Goal: Task Accomplishment & Management: Use online tool/utility

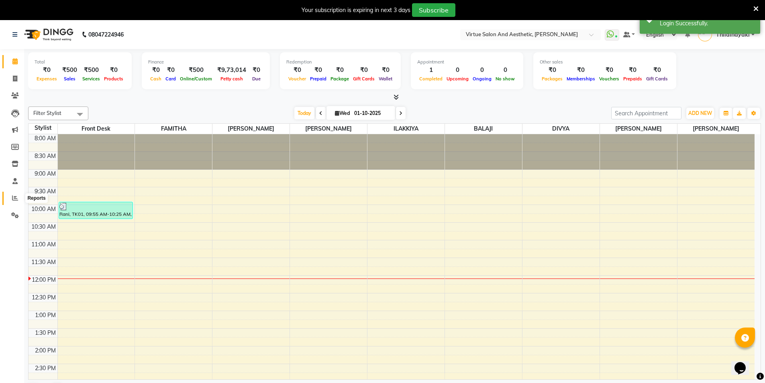
click at [14, 200] on icon at bounding box center [15, 198] width 6 height 6
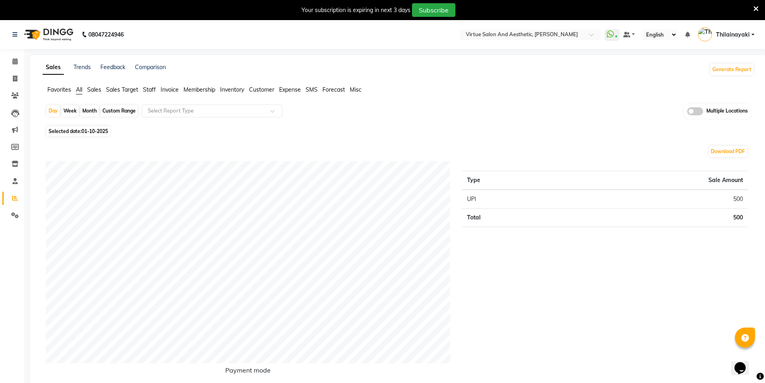
click at [97, 128] on span "Selected date: [DATE]" at bounding box center [78, 131] width 63 height 10
select select "10"
select select "2025"
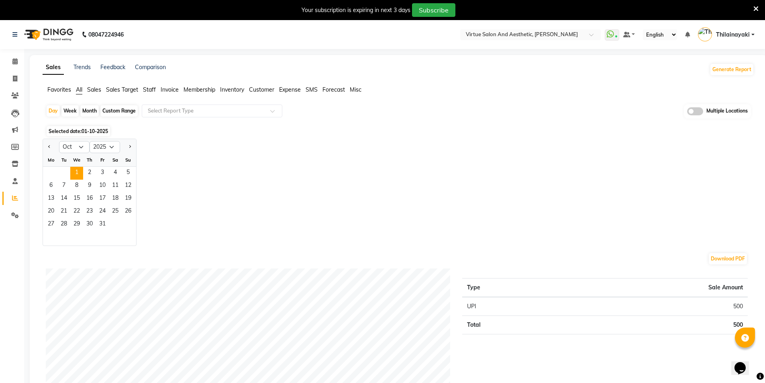
click at [155, 123] on div "Day Week Month Custom Range Select Report Type Multiple Locations" at bounding box center [398, 114] width 705 height 20
click at [171, 145] on div "Jan Feb Mar Apr May Jun Jul Aug Sep Oct Nov Dec 2015 2016 2017 2018 2019 2020 2…" at bounding box center [399, 192] width 712 height 107
click at [97, 86] on span "Sales" at bounding box center [94, 89] width 14 height 7
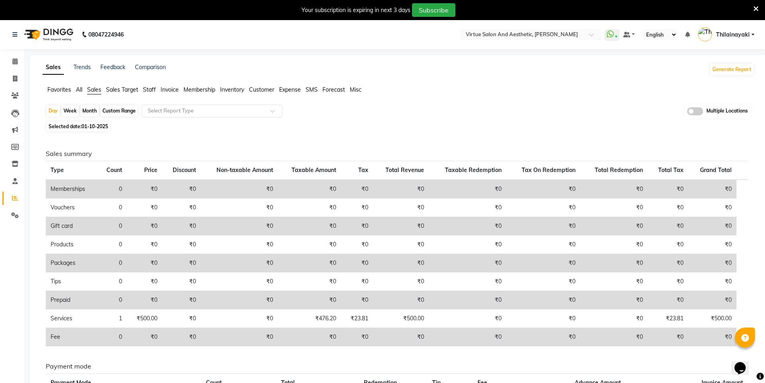
click at [192, 109] on input "text" at bounding box center [204, 111] width 116 height 8
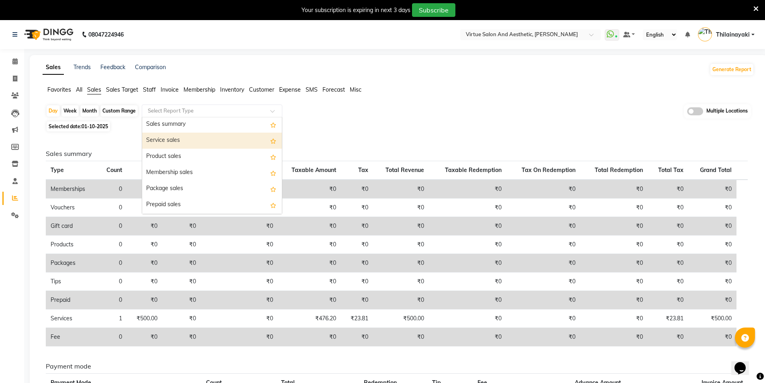
scroll to position [80, 0]
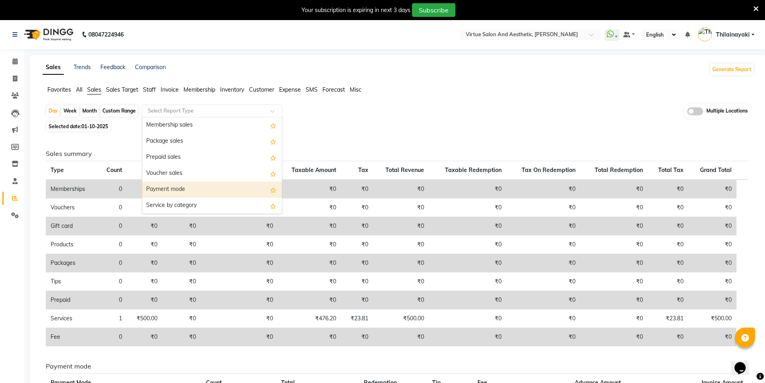
click at [189, 182] on div "Payment mode" at bounding box center [212, 190] width 140 height 16
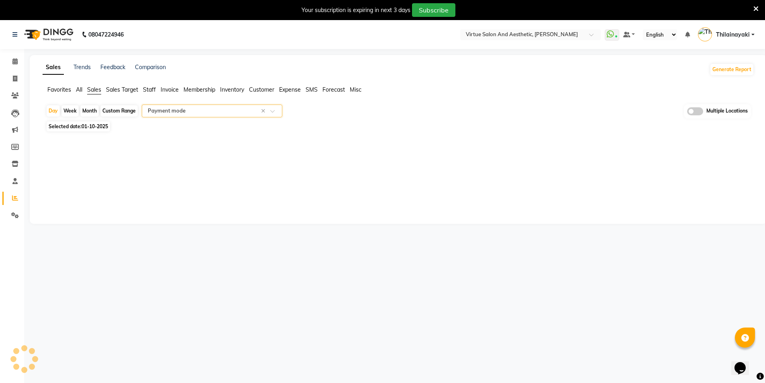
select select "full_report"
select select "csv"
click at [509, 35] on input "text" at bounding box center [522, 35] width 116 height 8
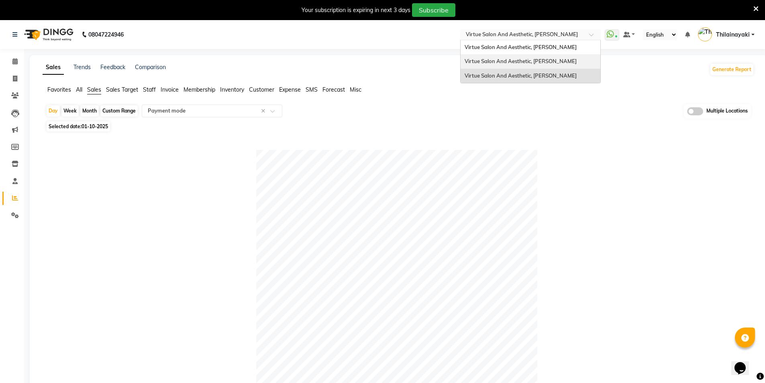
click at [507, 64] on div "Virtue Salon And Aesthetic, [PERSON_NAME]" at bounding box center [531, 61] width 140 height 14
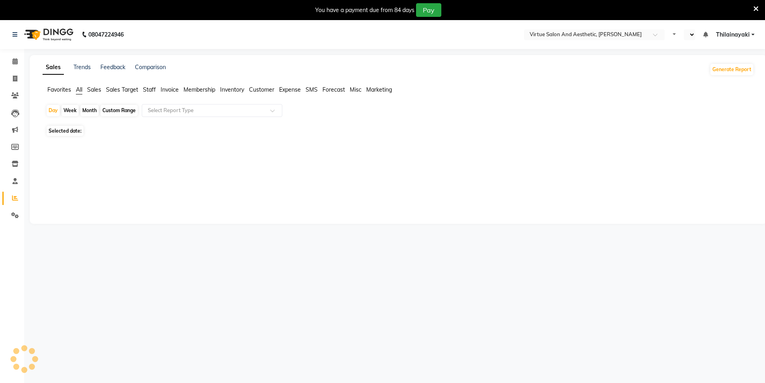
select select "en"
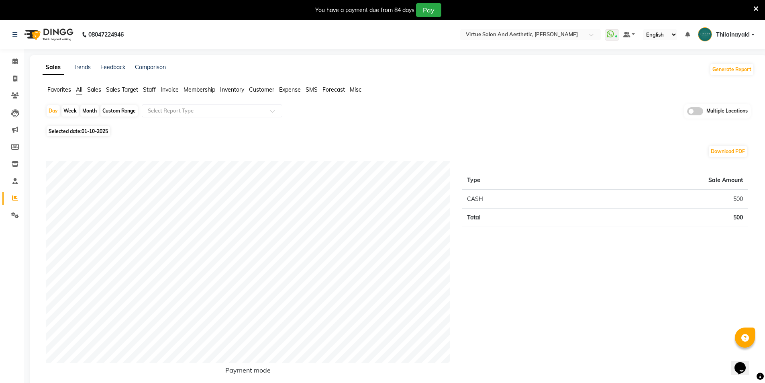
click at [98, 92] on span "Sales" at bounding box center [94, 89] width 14 height 7
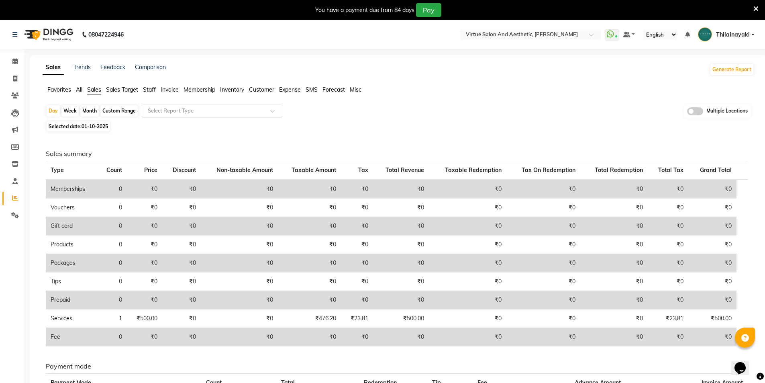
click at [186, 109] on input "text" at bounding box center [204, 111] width 116 height 8
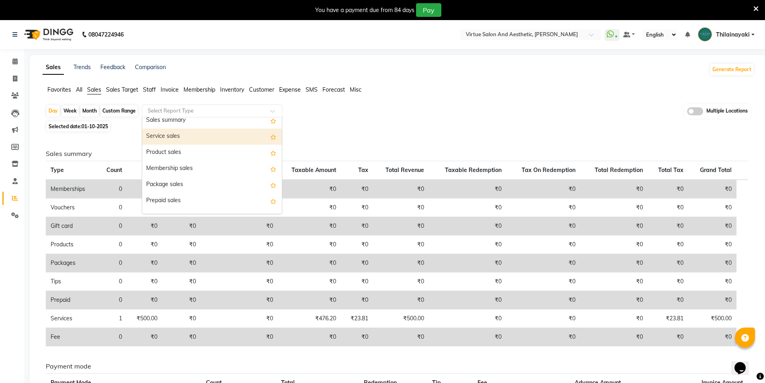
scroll to position [80, 0]
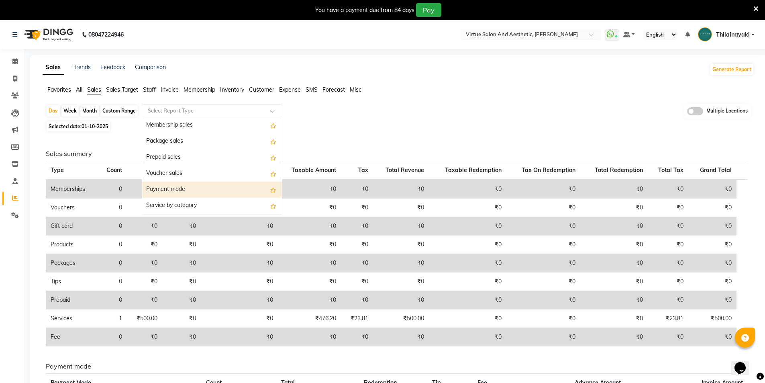
click at [196, 190] on div "Payment mode" at bounding box center [212, 190] width 140 height 16
select select "full_report"
select select "csv"
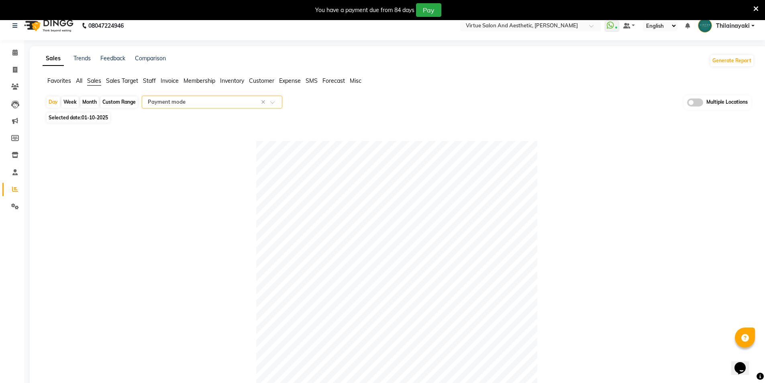
scroll to position [0, 0]
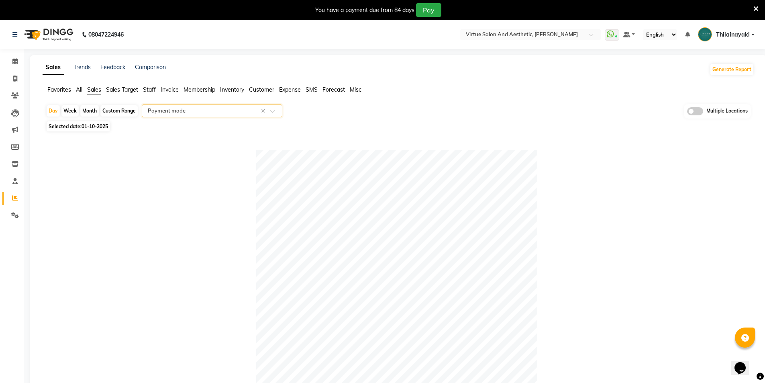
click at [88, 130] on span "Selected date: [DATE]" at bounding box center [78, 126] width 63 height 10
select select "10"
select select "2025"
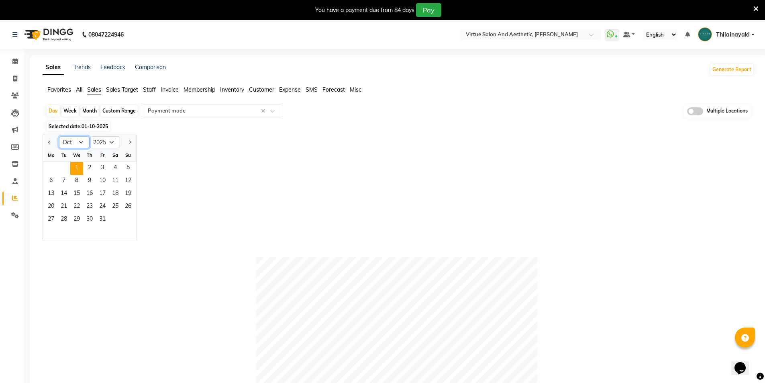
click at [80, 144] on select "Jan Feb Mar Apr May Jun [DATE] Aug Sep Oct Nov Dec" at bounding box center [74, 142] width 31 height 12
select select "9"
click at [59, 136] on select "Jan Feb Mar Apr May Jun [DATE] Aug Sep Oct Nov Dec" at bounding box center [74, 142] width 31 height 12
click at [64, 217] on span "30" at bounding box center [63, 219] width 13 height 13
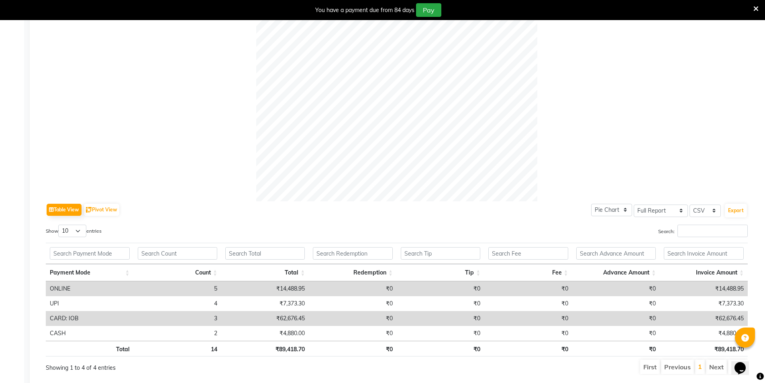
scroll to position [254, 0]
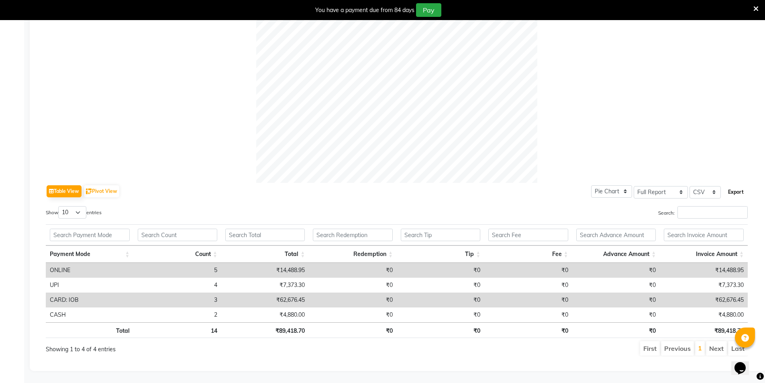
click at [736, 185] on button "Export" at bounding box center [736, 192] width 22 height 14
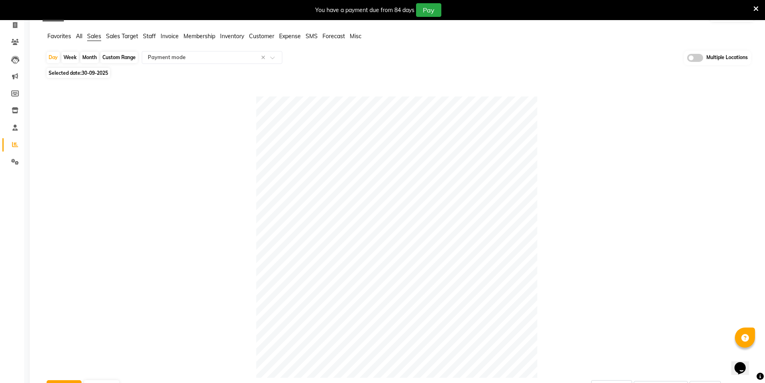
scroll to position [0, 0]
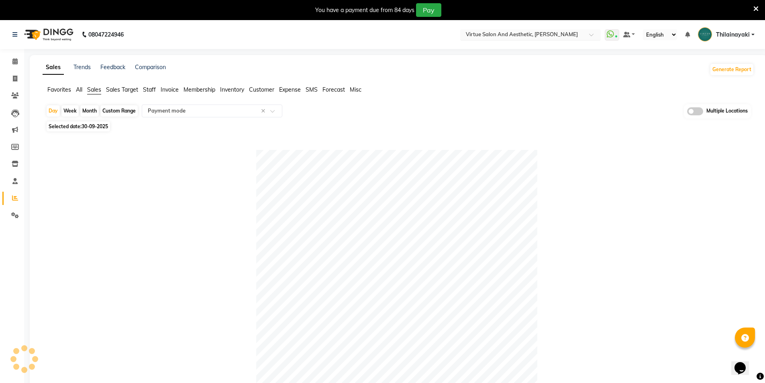
click at [503, 35] on input "text" at bounding box center [522, 35] width 116 height 8
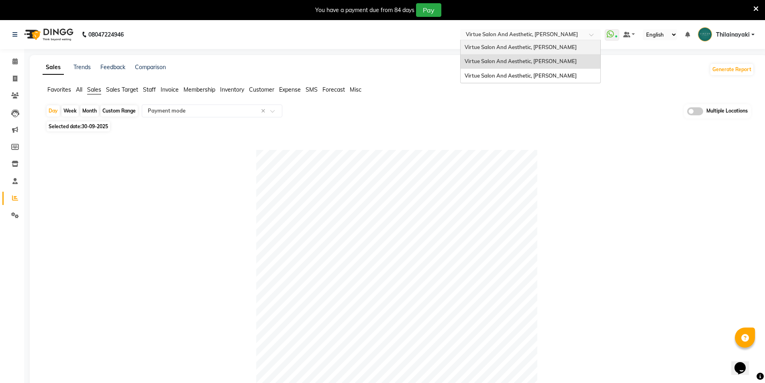
click at [503, 47] on span "Virtue Salon And Aesthetic, [PERSON_NAME]" at bounding box center [521, 47] width 112 height 6
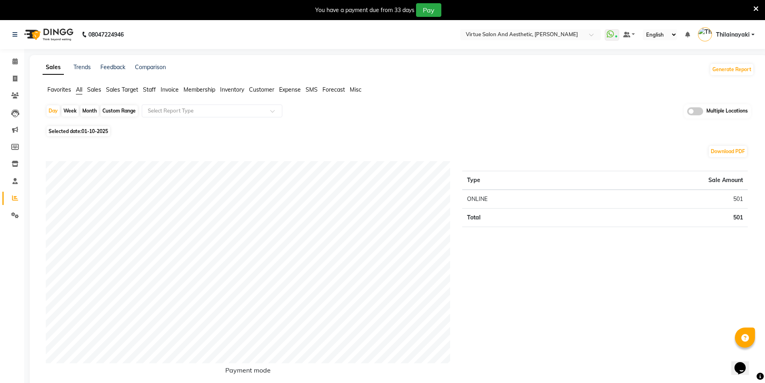
click at [99, 87] on span "Sales" at bounding box center [94, 89] width 14 height 7
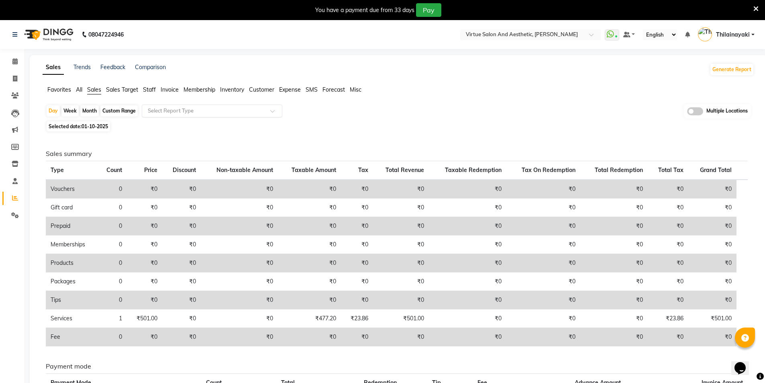
click at [196, 115] on div "Select Report Type" at bounding box center [212, 110] width 141 height 13
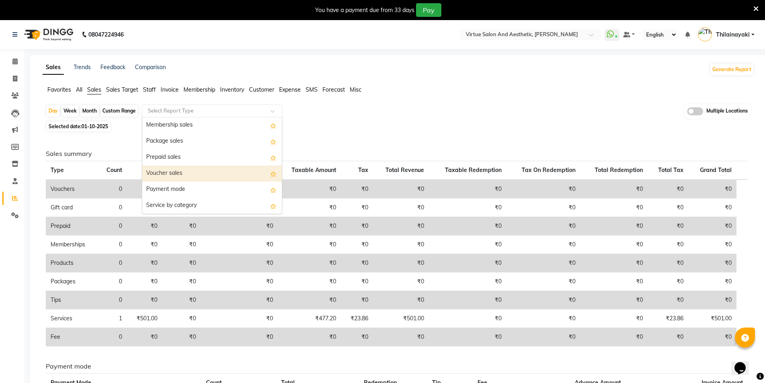
scroll to position [121, 0]
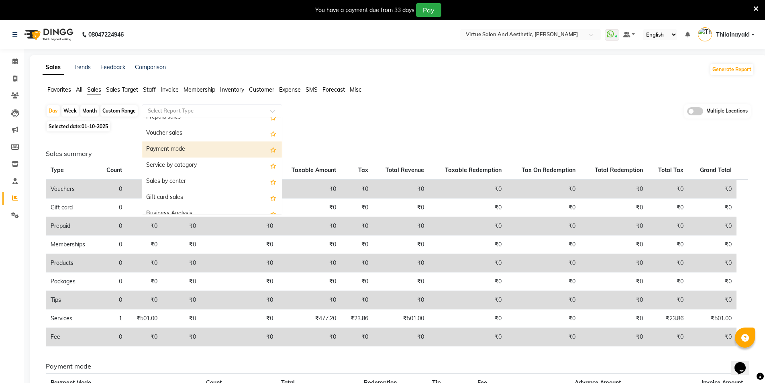
click at [188, 144] on div "Payment mode" at bounding box center [212, 149] width 140 height 16
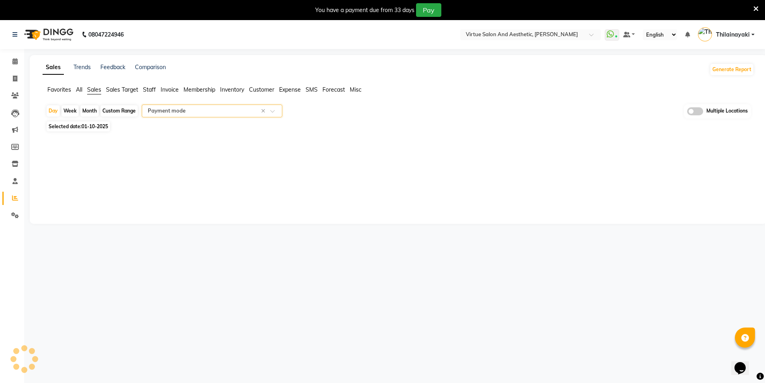
select select "full_report"
select select "csv"
click at [99, 127] on span "01-10-2025" at bounding box center [95, 126] width 27 height 6
select select "10"
select select "2025"
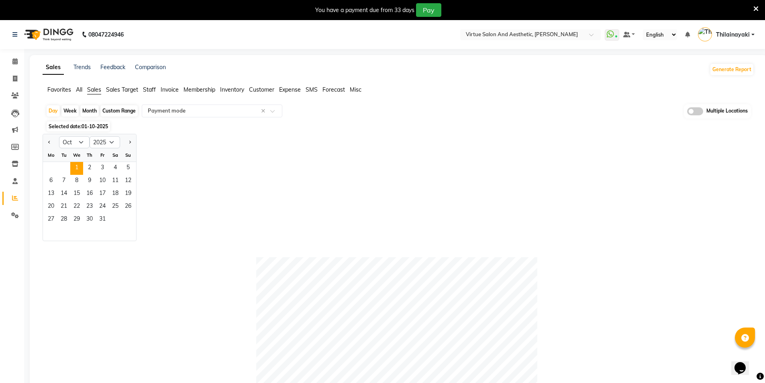
click at [94, 125] on span "01-10-2025" at bounding box center [95, 126] width 27 height 6
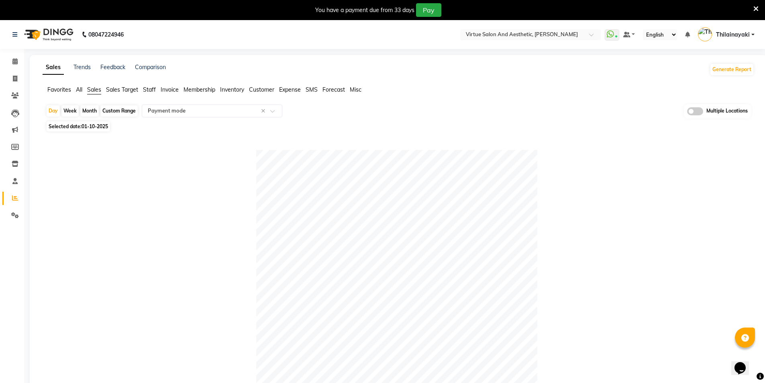
click at [94, 125] on span "01-10-2025" at bounding box center [95, 126] width 27 height 6
select select "10"
select select "2025"
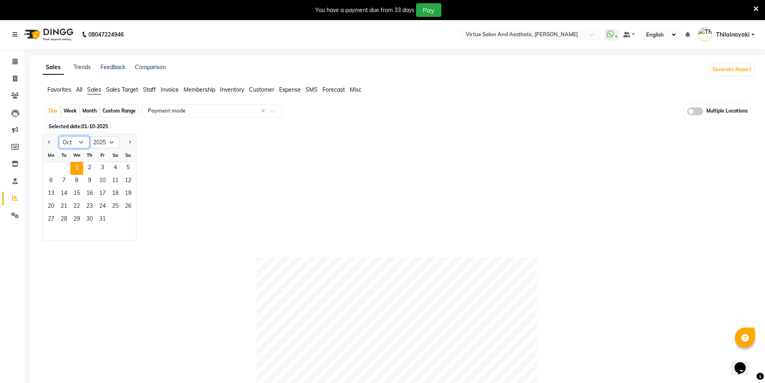
click at [85, 140] on select "Jan Feb Mar Apr May Jun [DATE] Aug Sep Oct Nov Dec" at bounding box center [74, 142] width 31 height 12
select select "9"
click at [59, 136] on select "Jan Feb Mar Apr May Jun [DATE] Aug Sep Oct Nov Dec" at bounding box center [74, 142] width 31 height 12
click at [67, 215] on span "30" at bounding box center [63, 219] width 13 height 13
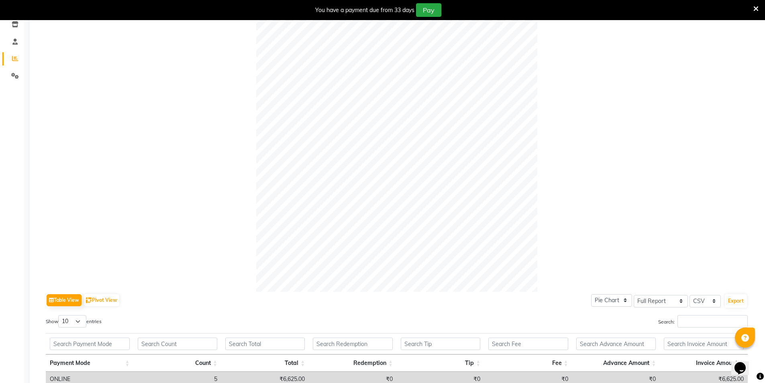
scroll to position [239, 0]
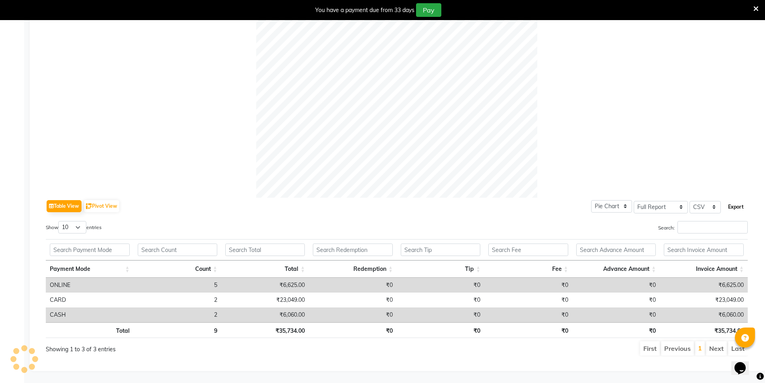
click at [741, 202] on button "Export" at bounding box center [736, 207] width 22 height 14
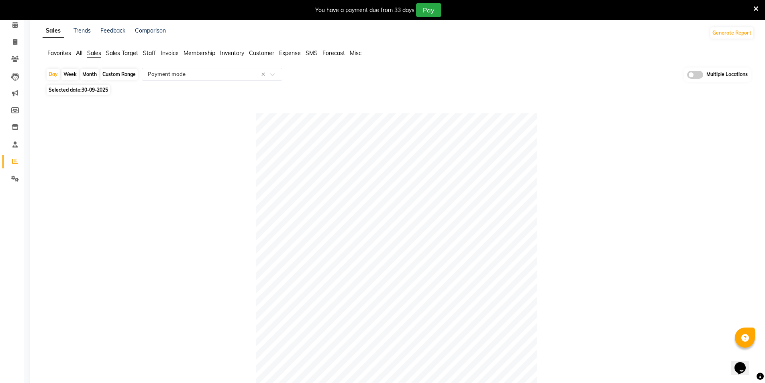
scroll to position [0, 0]
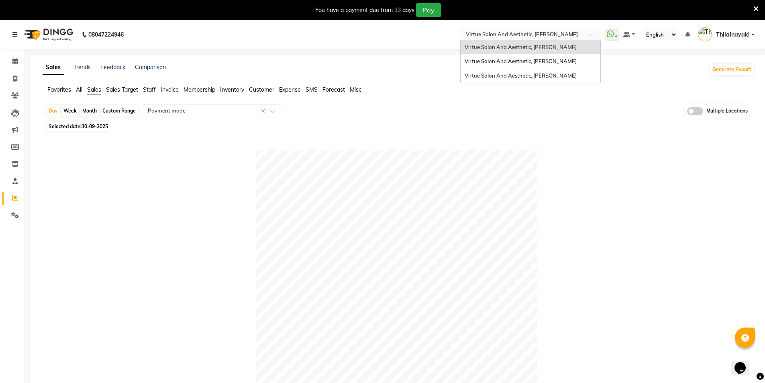
click at [553, 29] on div "Select Location × Virtue Salon And Aesthetic, Avadi" at bounding box center [530, 34] width 141 height 11
click at [545, 72] on span "Virtue Salon And Aesthetic, [PERSON_NAME]" at bounding box center [521, 75] width 112 height 6
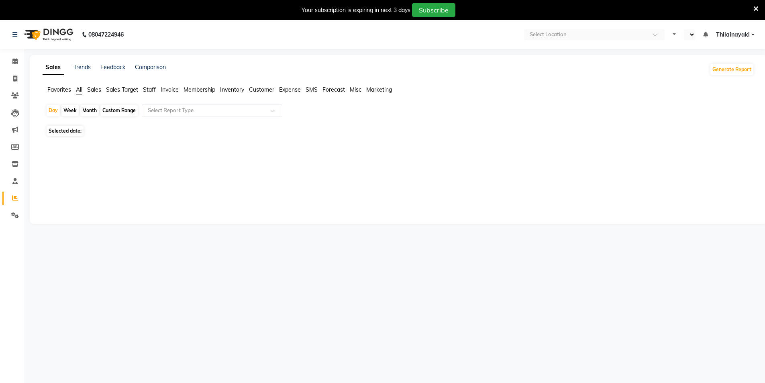
select select "en"
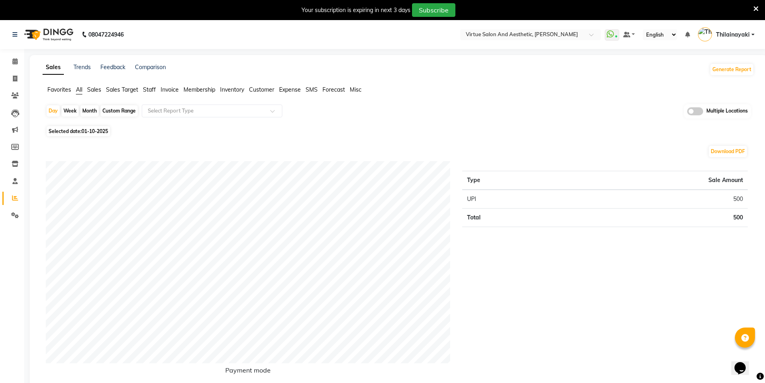
click at [98, 88] on span "Sales" at bounding box center [94, 89] width 14 height 7
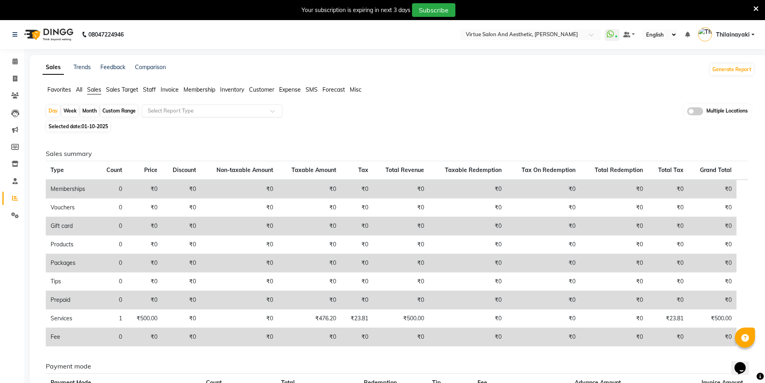
click at [162, 110] on input "text" at bounding box center [204, 111] width 116 height 8
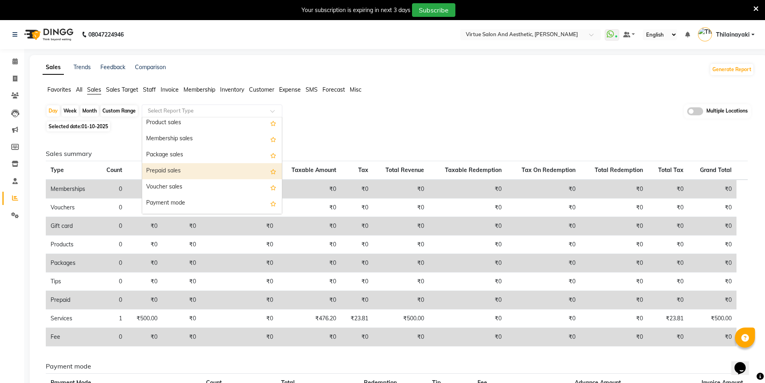
scroll to position [80, 0]
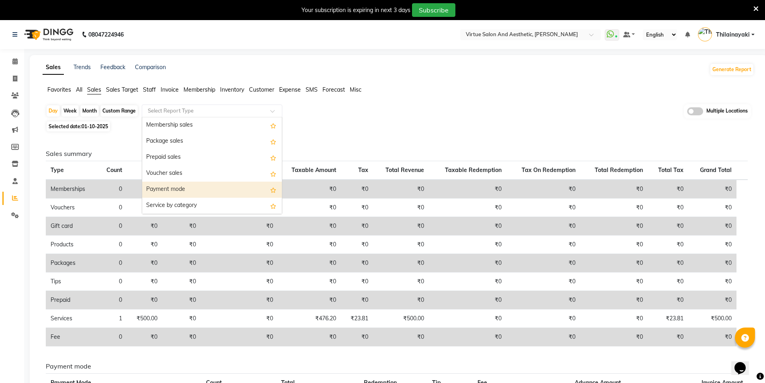
click at [166, 190] on div "Payment mode" at bounding box center [212, 190] width 140 height 16
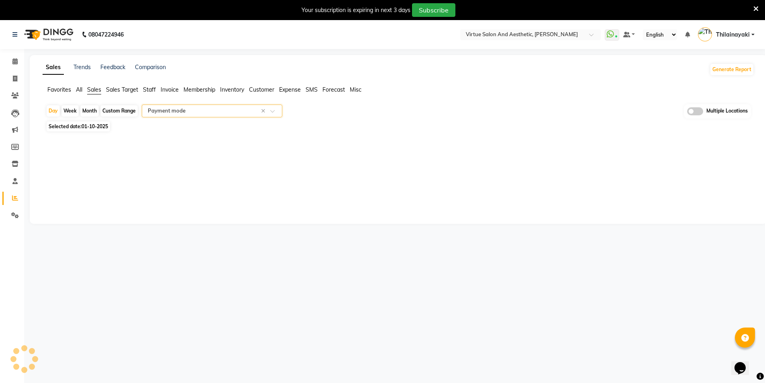
select select "full_report"
select select "csv"
click at [94, 130] on span "Selected date: [DATE]" at bounding box center [78, 126] width 63 height 10
select select "10"
select select "2025"
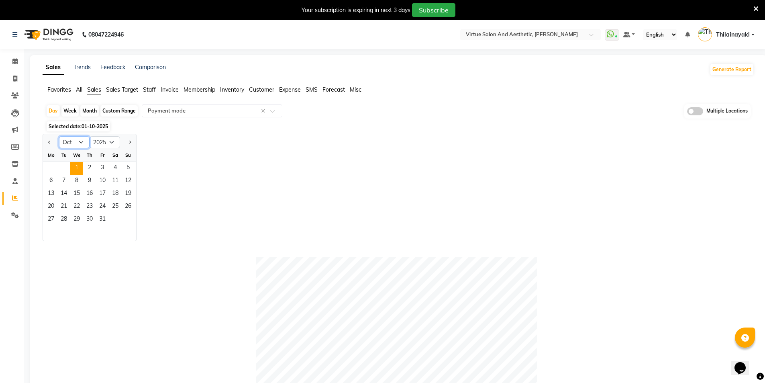
click at [82, 145] on select "Jan Feb Mar Apr May Jun [DATE] Aug Sep Oct Nov Dec" at bounding box center [74, 142] width 31 height 12
select select "9"
click at [59, 136] on select "Jan Feb Mar Apr May Jun [DATE] Aug Sep Oct Nov Dec" at bounding box center [74, 142] width 31 height 12
click at [66, 217] on span "30" at bounding box center [63, 219] width 13 height 13
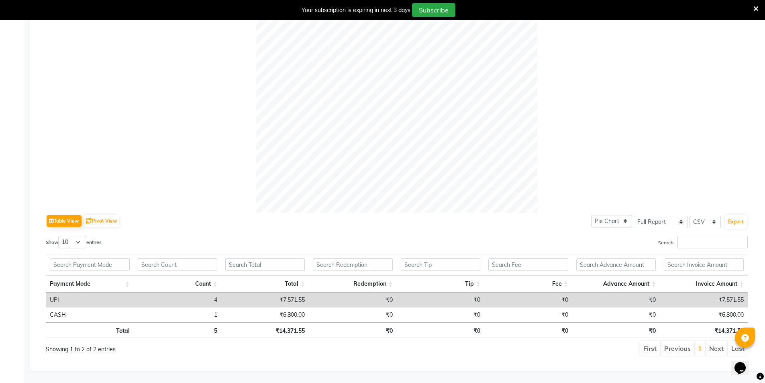
scroll to position [225, 0]
click at [736, 217] on button "Export" at bounding box center [736, 222] width 22 height 14
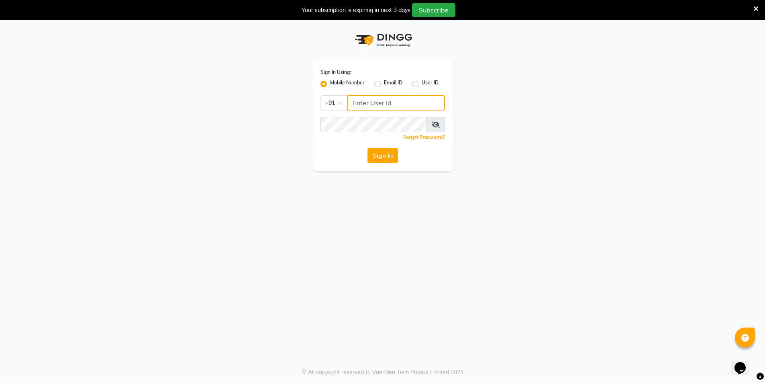
type input "7200585991"
click at [384, 159] on button "Sign In" at bounding box center [383, 155] width 31 height 15
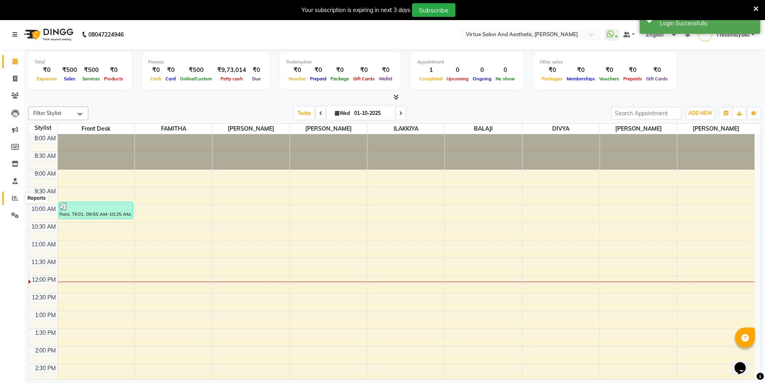
click at [18, 196] on span at bounding box center [15, 198] width 14 height 9
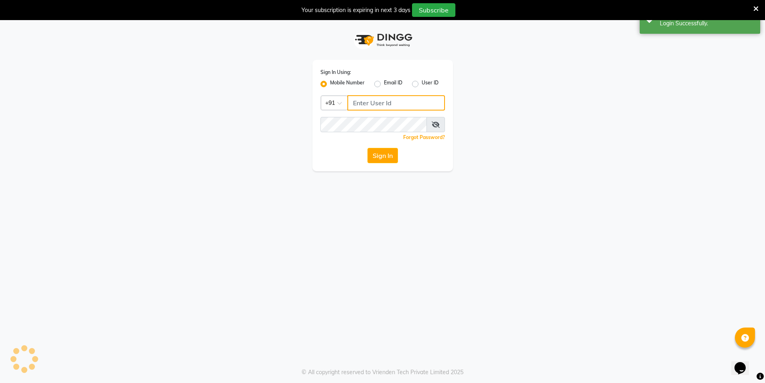
type input "7200585991"
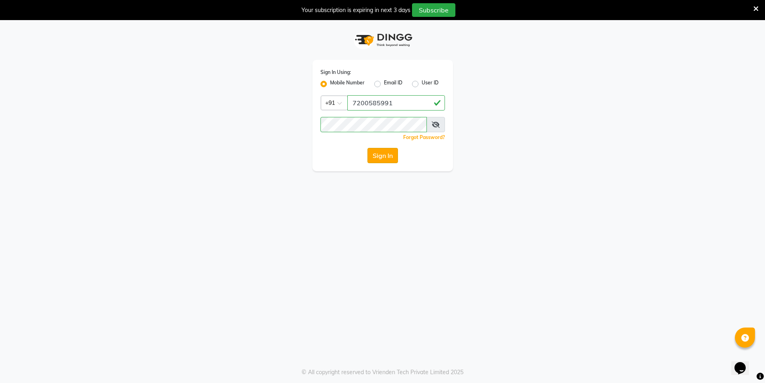
click at [375, 157] on button "Sign In" at bounding box center [383, 155] width 31 height 15
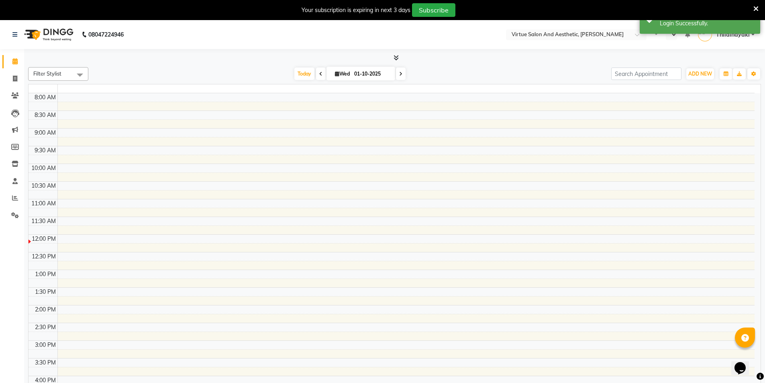
select select "en"
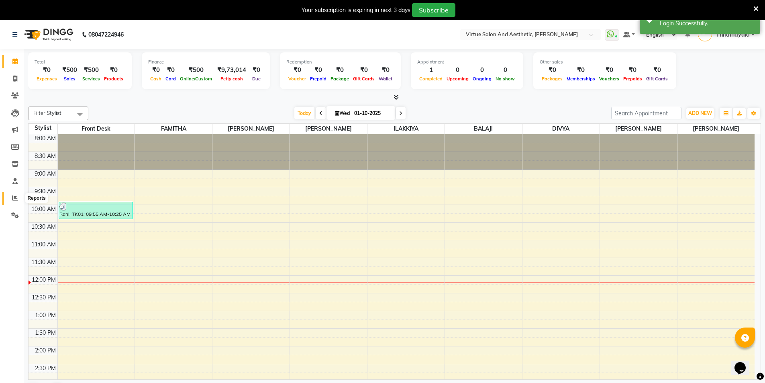
click at [16, 196] on icon at bounding box center [15, 198] width 6 height 6
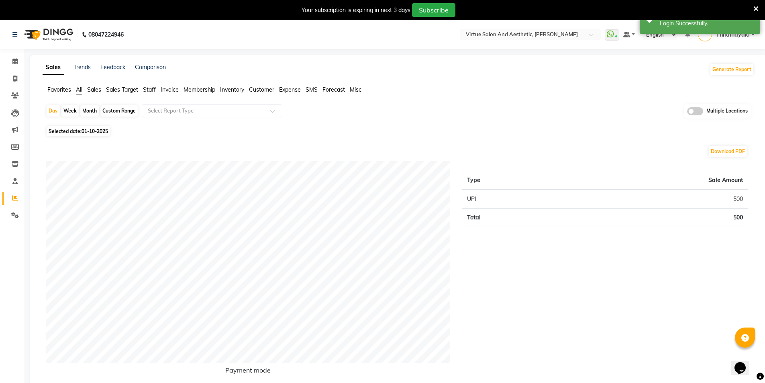
click at [96, 88] on span "Sales" at bounding box center [94, 89] width 14 height 7
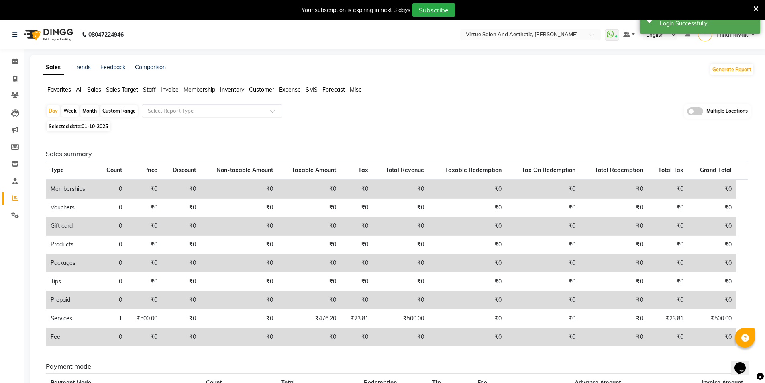
click at [185, 105] on div "Select Report Type" at bounding box center [212, 110] width 141 height 13
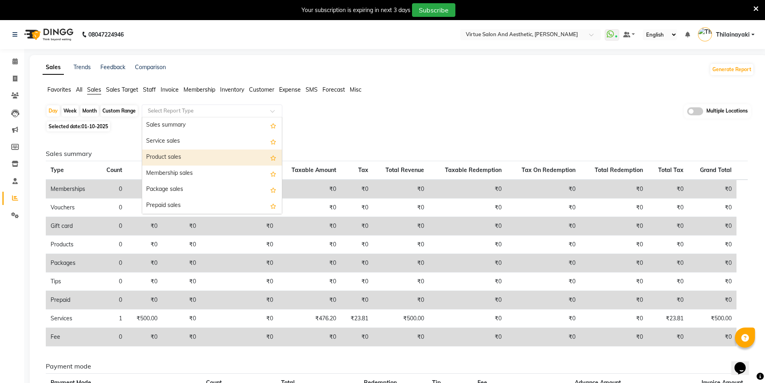
scroll to position [121, 0]
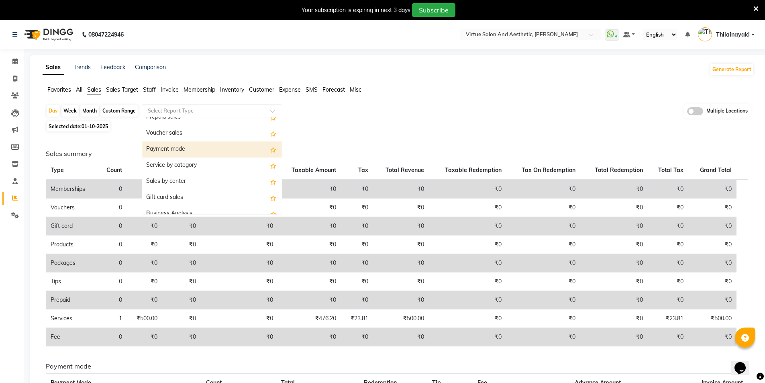
click at [186, 149] on div "Payment mode" at bounding box center [212, 149] width 140 height 16
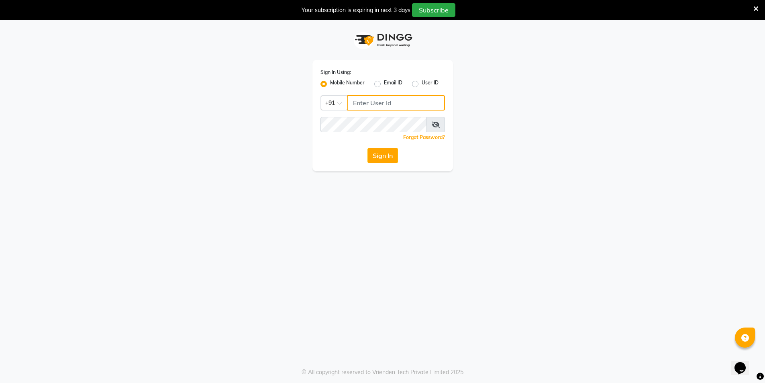
type input "7200585991"
click at [434, 125] on icon at bounding box center [436, 124] width 8 height 6
click at [434, 127] on icon at bounding box center [436, 124] width 7 height 6
click at [390, 152] on button "Sign In" at bounding box center [383, 155] width 31 height 15
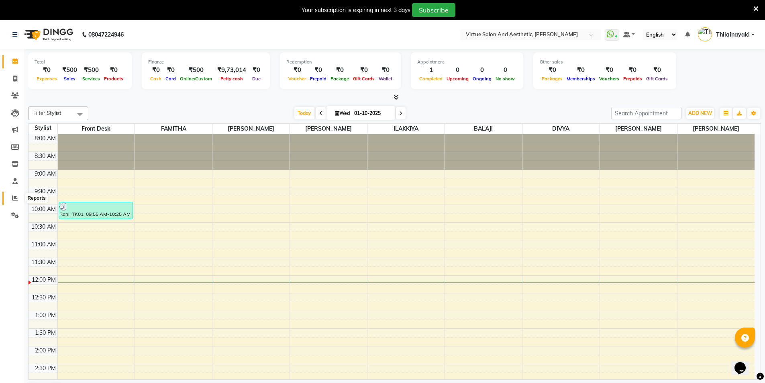
click at [14, 199] on icon at bounding box center [15, 198] width 6 height 6
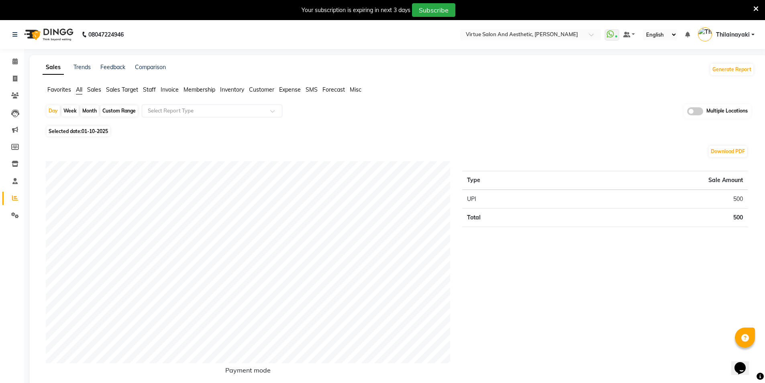
click at [98, 129] on span "01-10-2025" at bounding box center [95, 131] width 27 height 6
select select "10"
select select "2025"
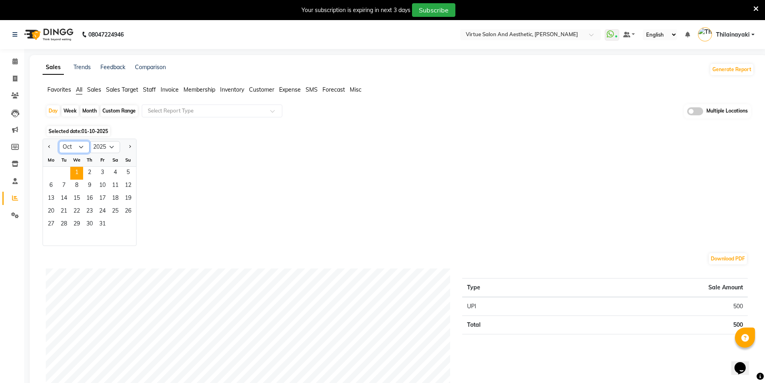
click at [79, 145] on select "Jan Feb Mar Apr May Jun [DATE] Aug Sep Oct Nov Dec" at bounding box center [74, 147] width 31 height 12
select select "9"
click at [59, 141] on select "Jan Feb Mar Apr May Jun [DATE] Aug Sep Oct Nov Dec" at bounding box center [74, 147] width 31 height 12
click at [59, 224] on span "30" at bounding box center [63, 224] width 13 height 13
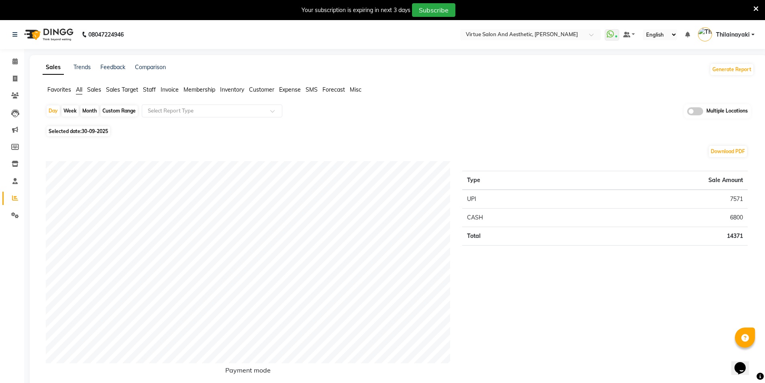
click at [92, 89] on span "Sales" at bounding box center [94, 89] width 14 height 7
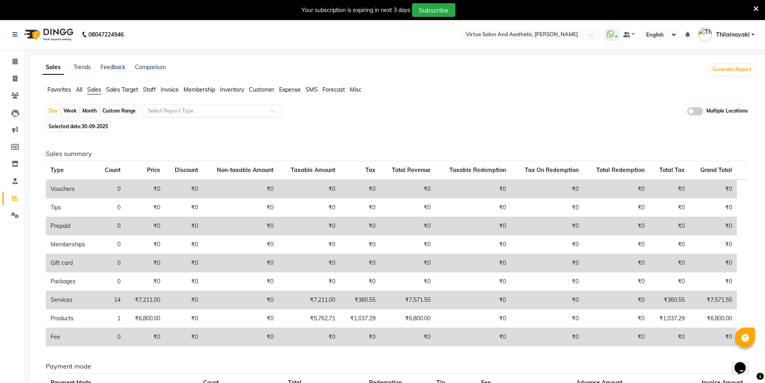
click at [163, 109] on input "text" at bounding box center [204, 111] width 116 height 8
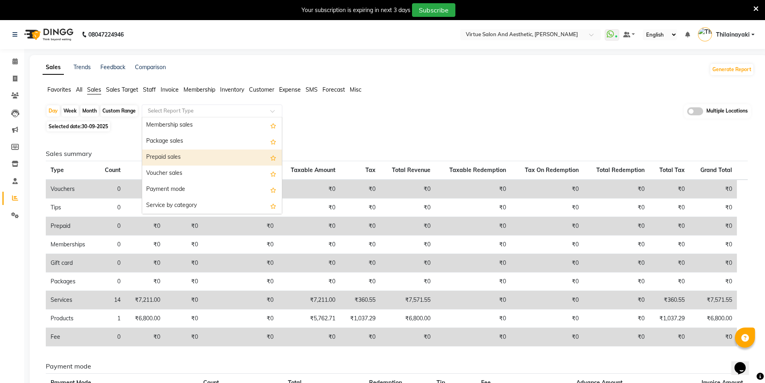
scroll to position [121, 0]
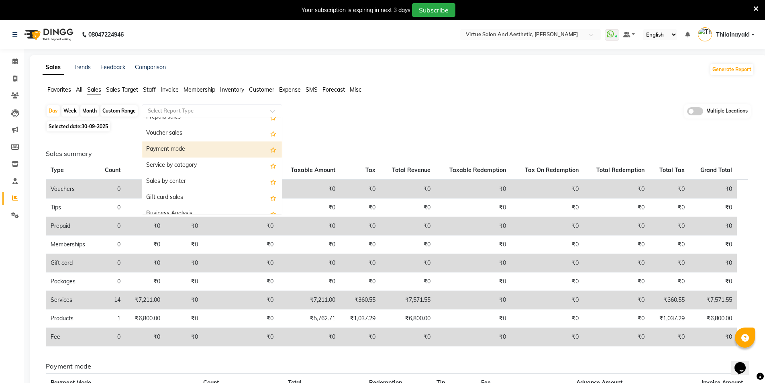
click at [171, 150] on div "Payment mode" at bounding box center [212, 149] width 140 height 16
select select "full_report"
select select "csv"
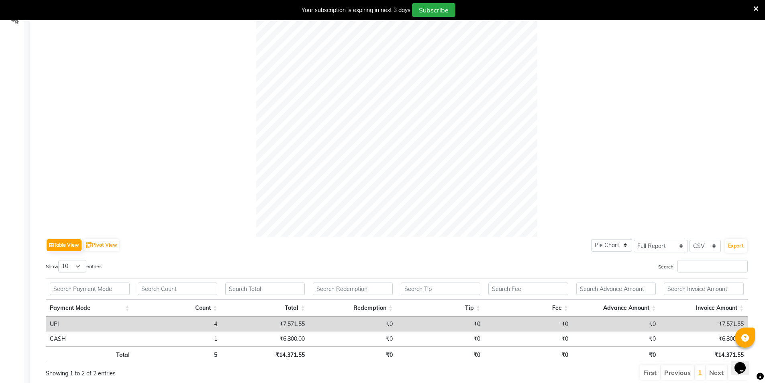
scroll to position [225, 0]
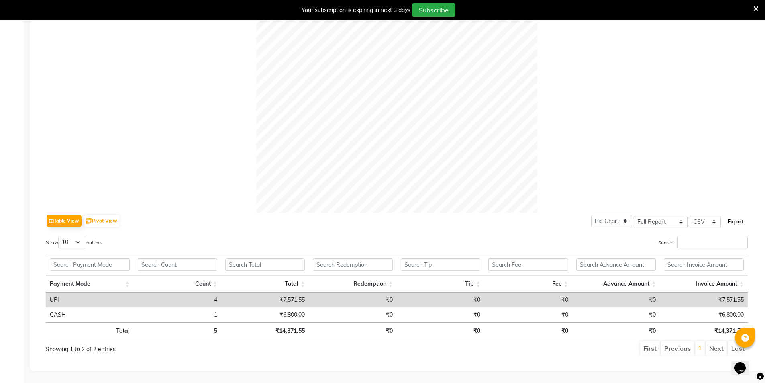
click at [741, 217] on button "Export" at bounding box center [736, 222] width 22 height 14
